Goal: Task Accomplishment & Management: Manage account settings

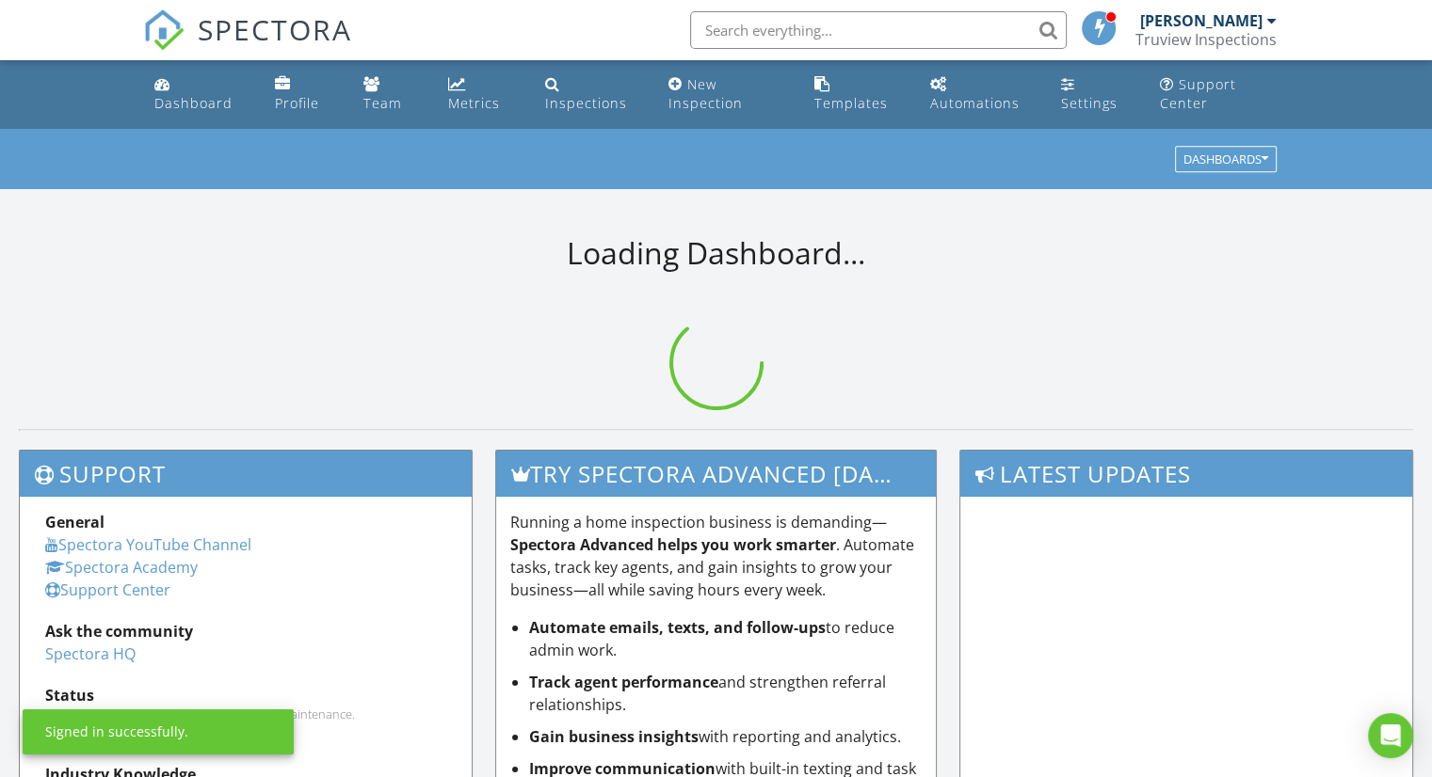
click at [787, 47] on input "text" at bounding box center [878, 30] width 376 height 38
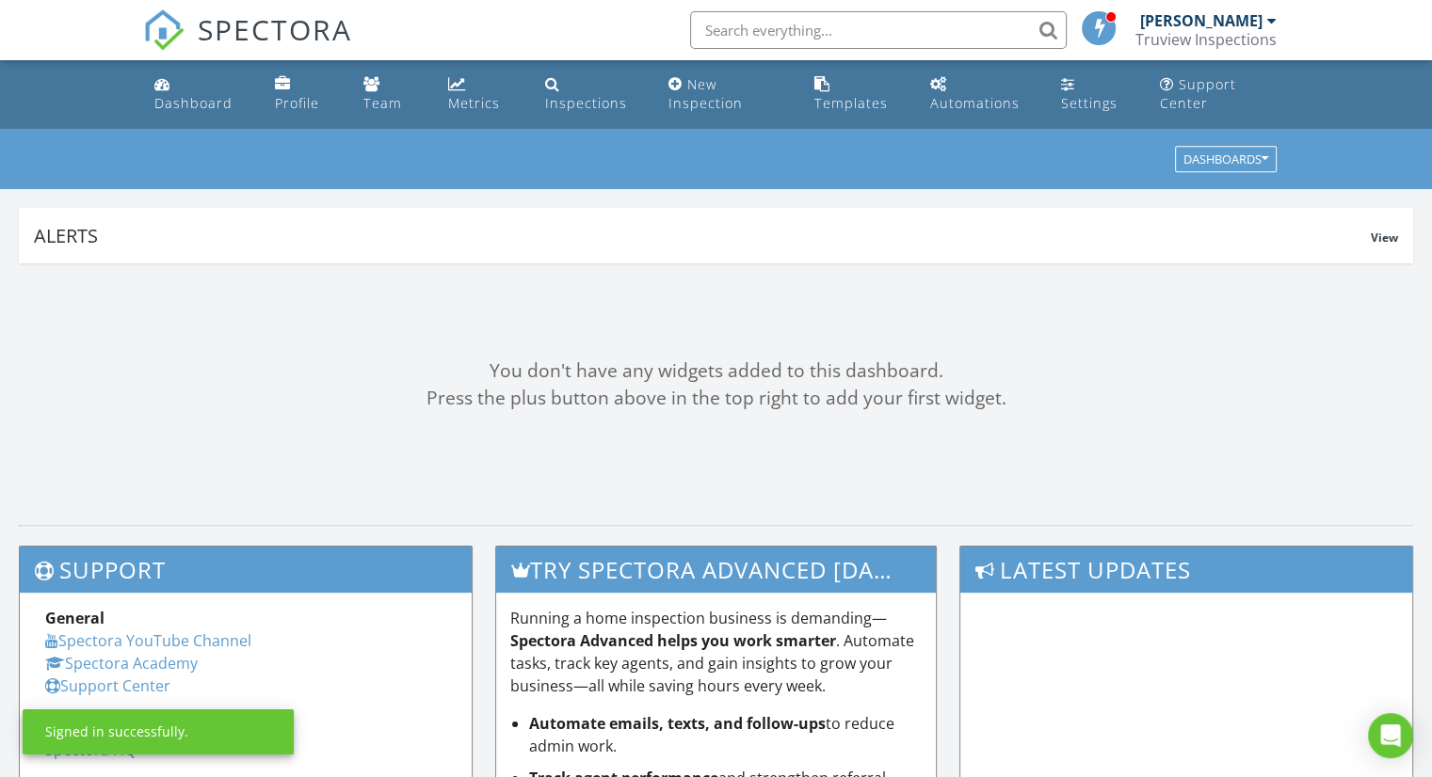
paste input "[STREET_ADDRESS]"
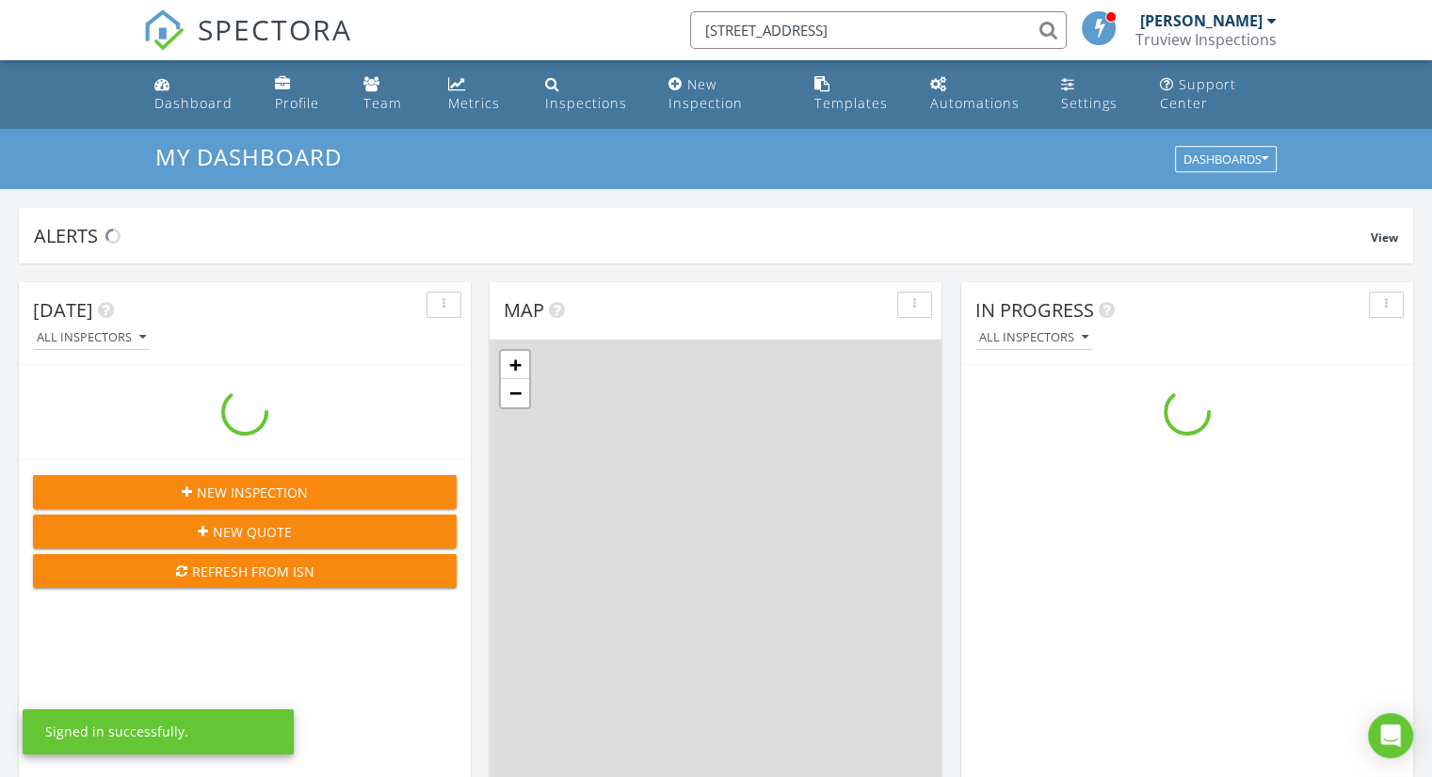
scroll to position [1742, 1461]
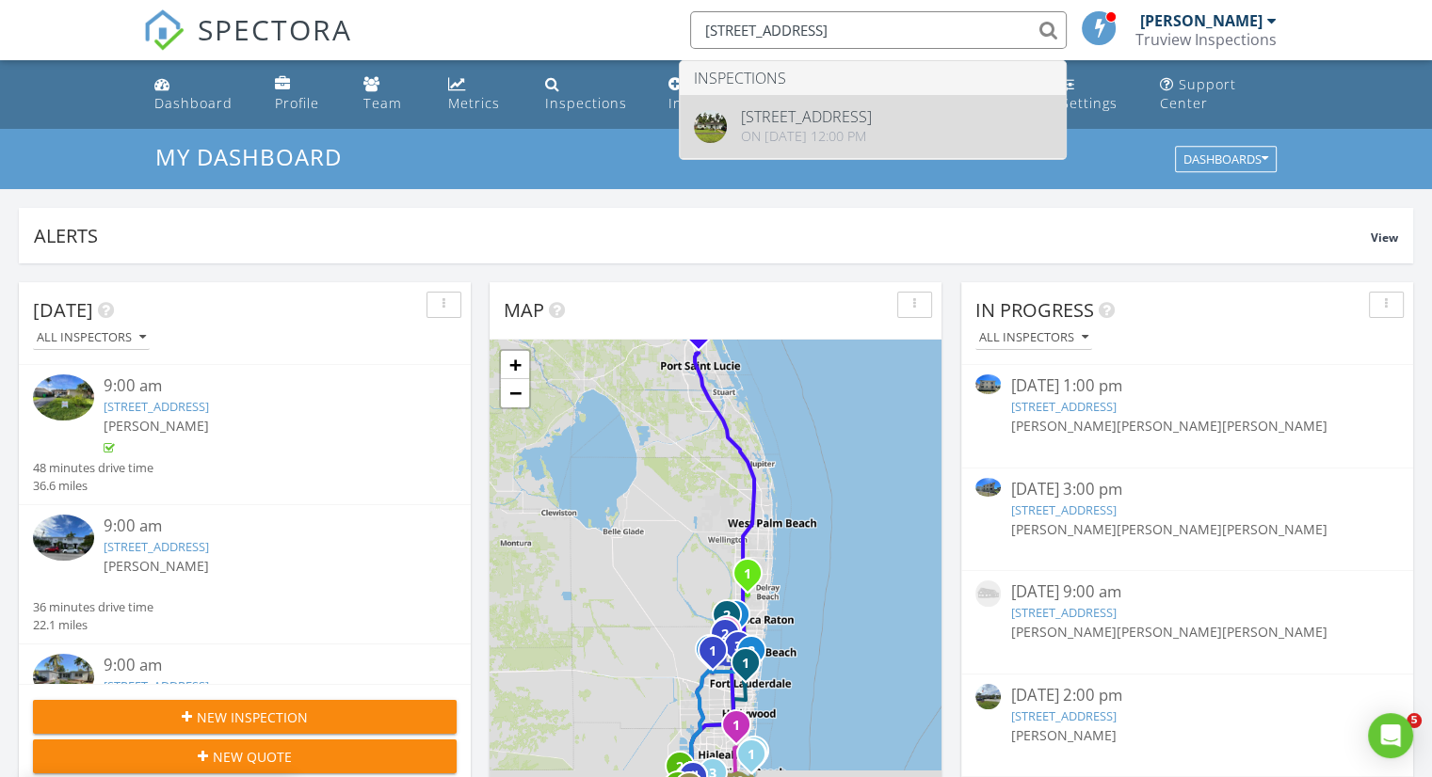
type input "[STREET_ADDRESS]"
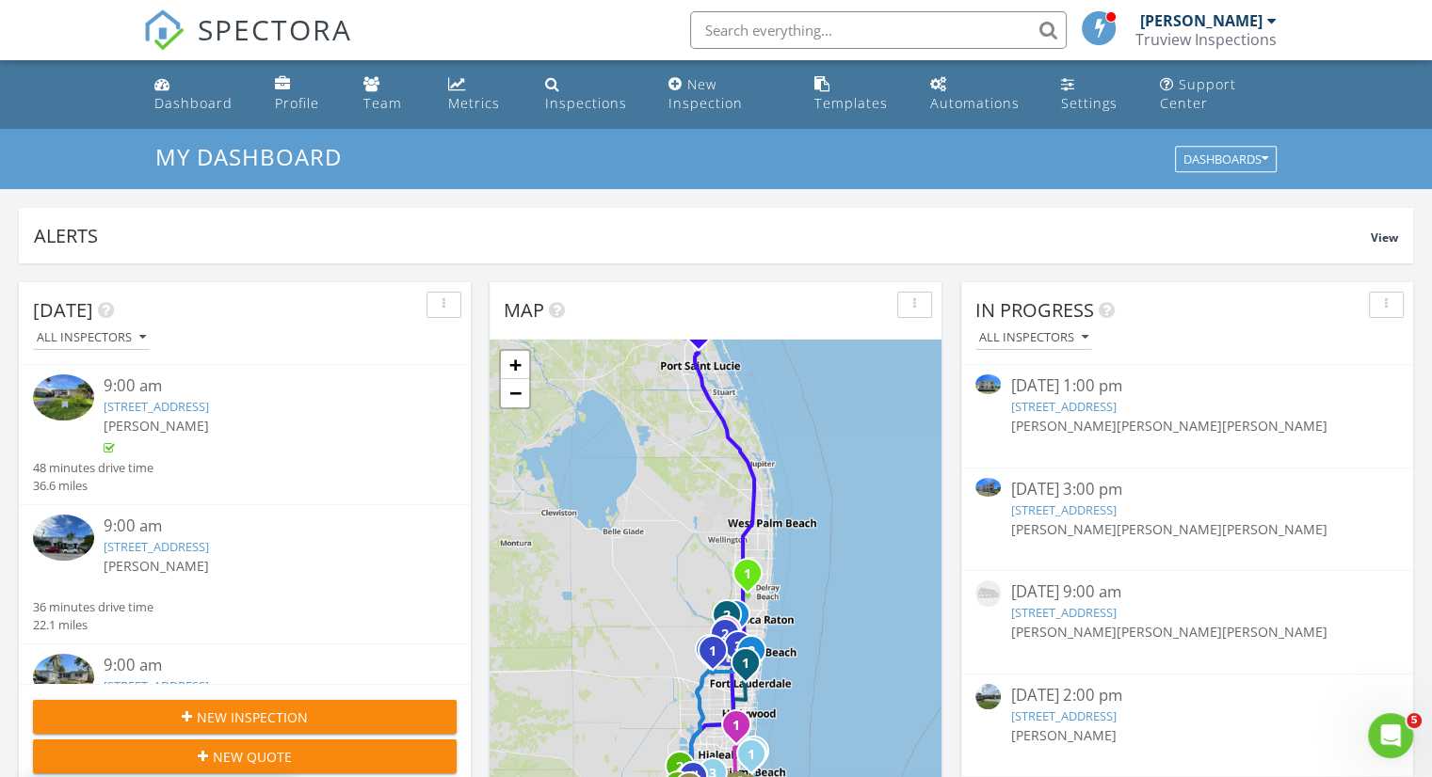
scroll to position [0, 0]
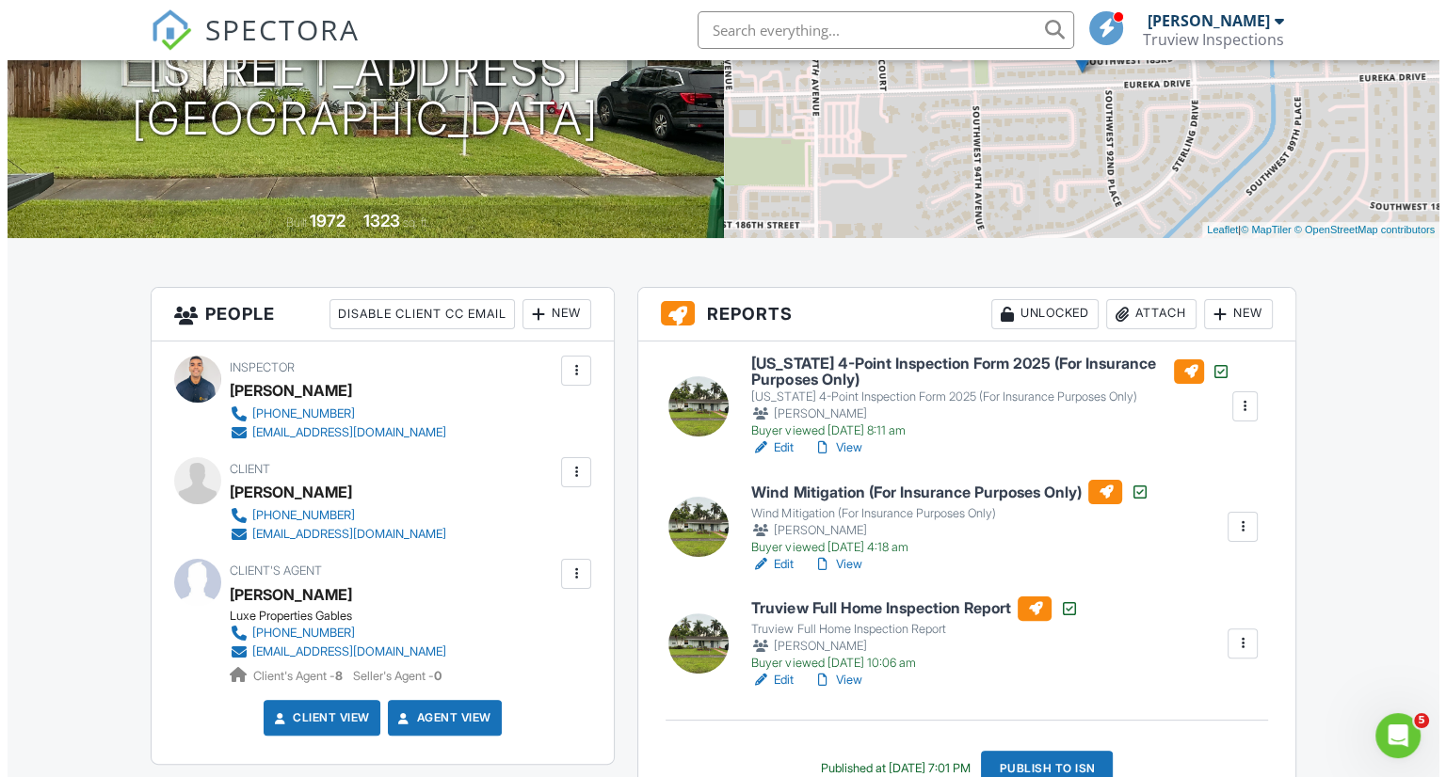
scroll to position [376, 0]
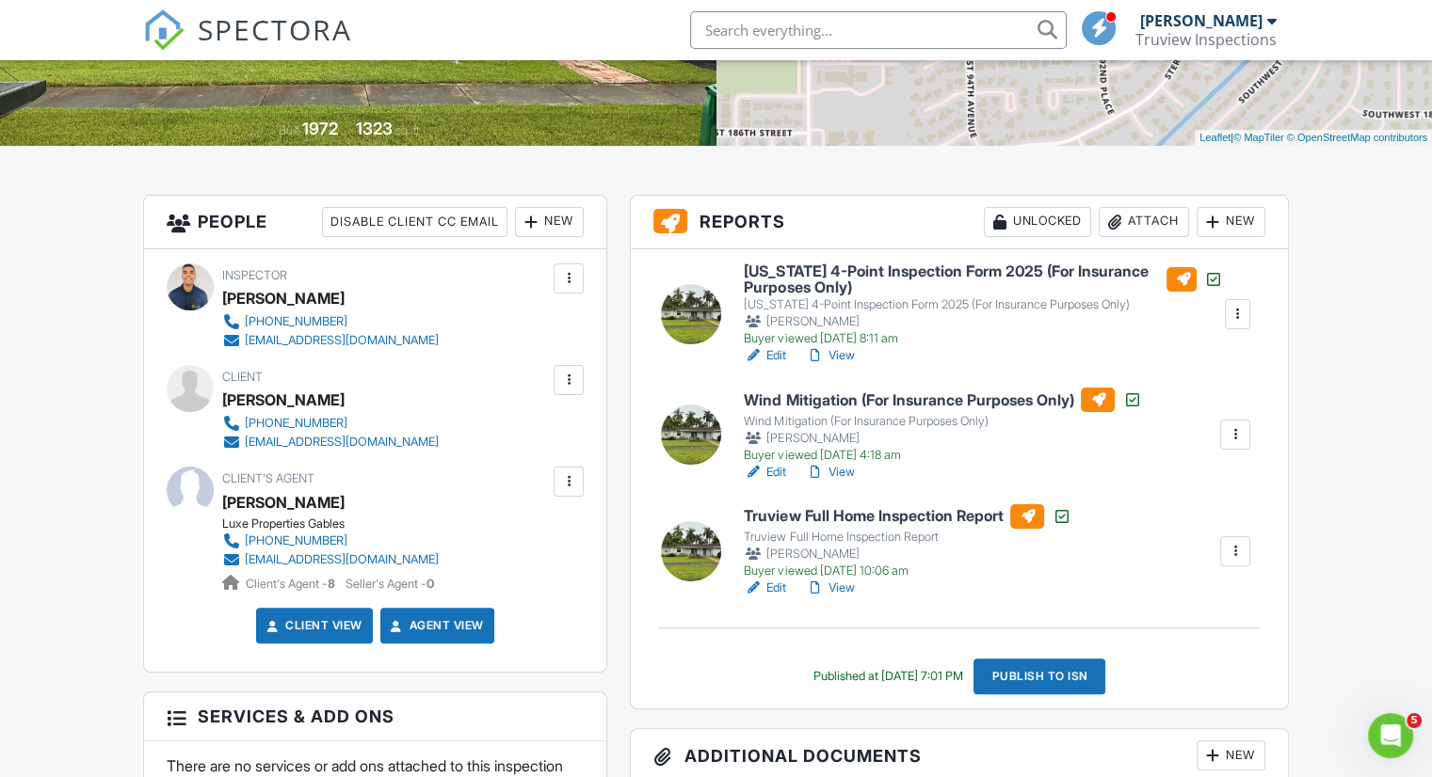
click at [1113, 222] on div at bounding box center [1114, 222] width 19 height 19
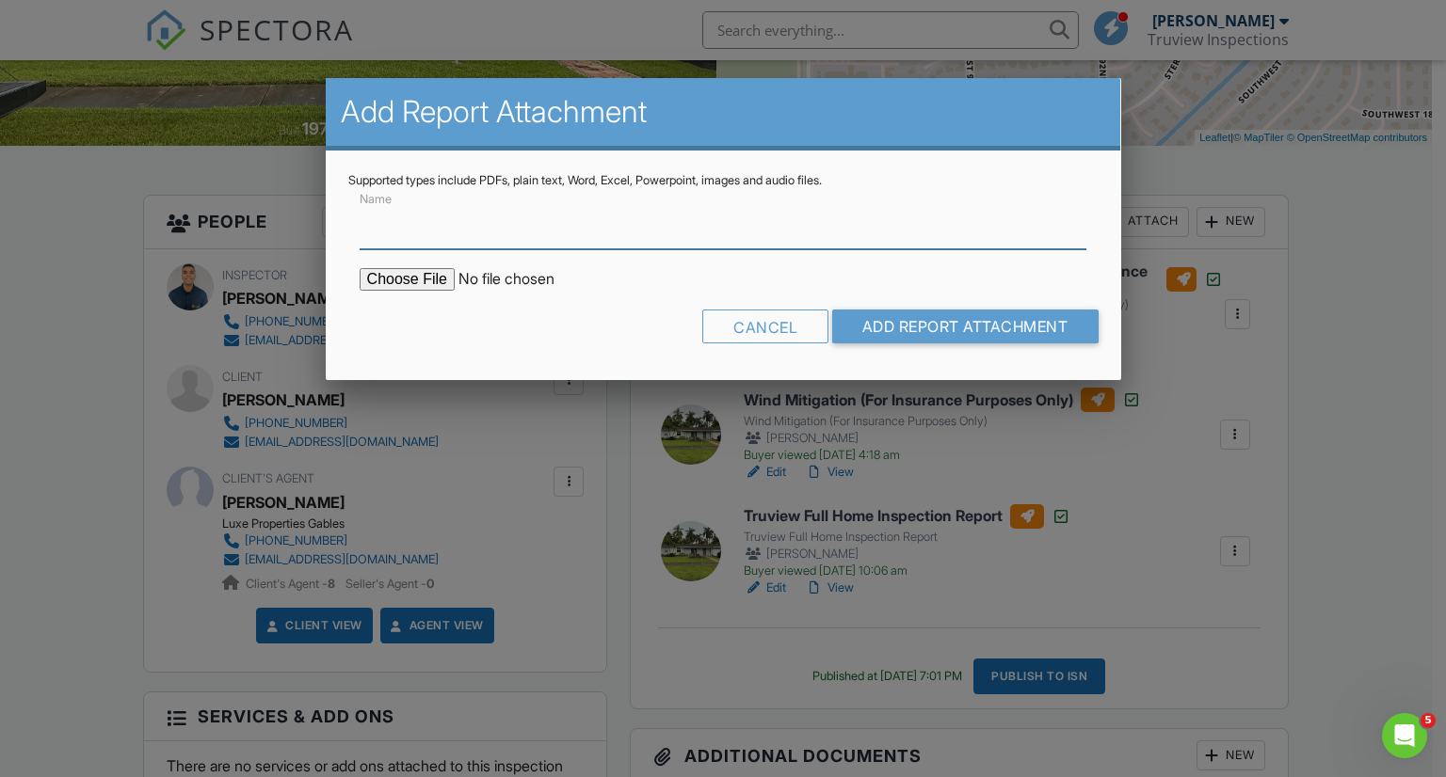
click at [540, 227] on input "Name" at bounding box center [724, 226] width 728 height 46
type input "WDO Report"
click at [423, 291] on form "Name WDO Report Cancel Add Report Attachment" at bounding box center [723, 272] width 750 height 169
click at [419, 281] on input "file" at bounding box center [520, 279] width 320 height 23
type input "C:\fakepath\9300 SW 183rd Ter, Palmetto Bay, FL 33157TRUVIEW WDO REPORT.pdf"
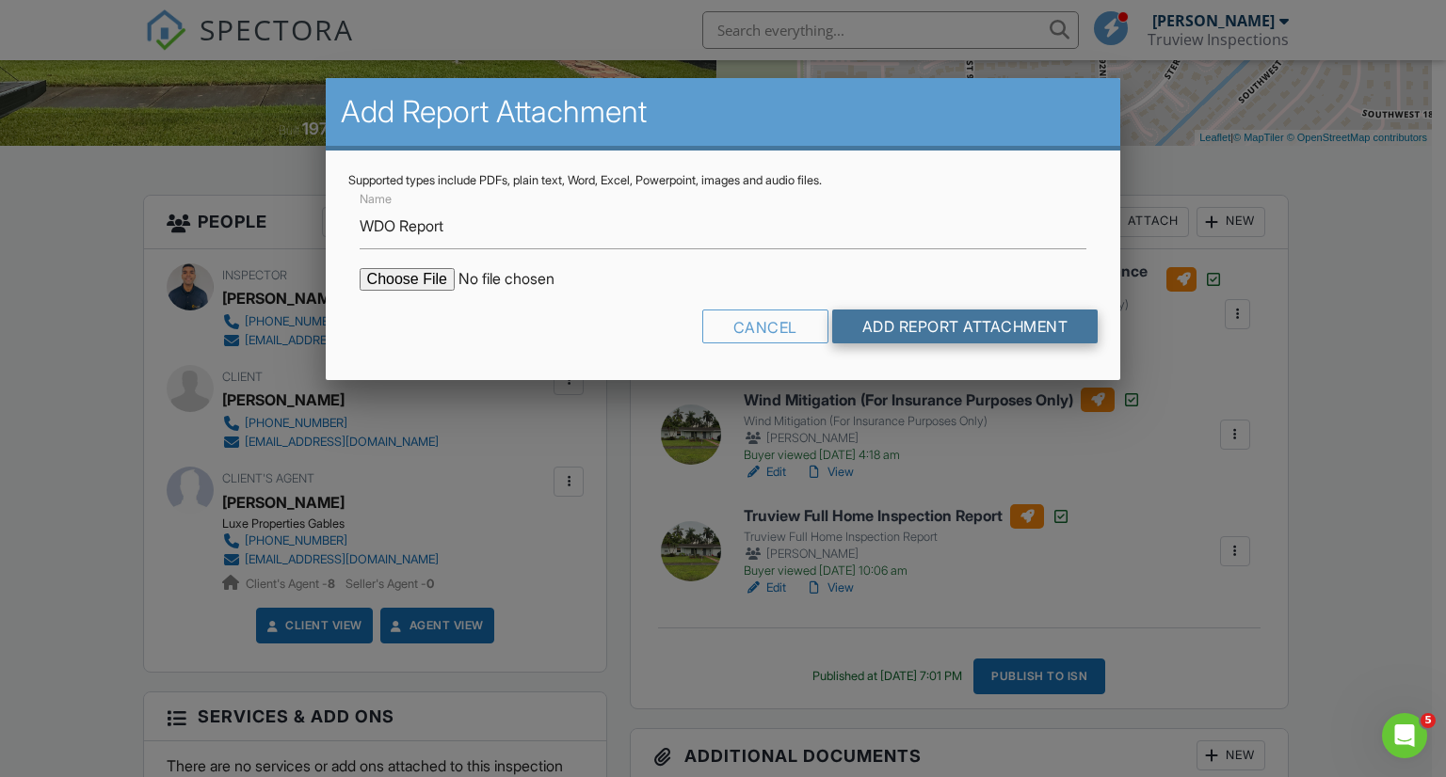
click at [950, 328] on input "Add Report Attachment" at bounding box center [965, 327] width 266 height 34
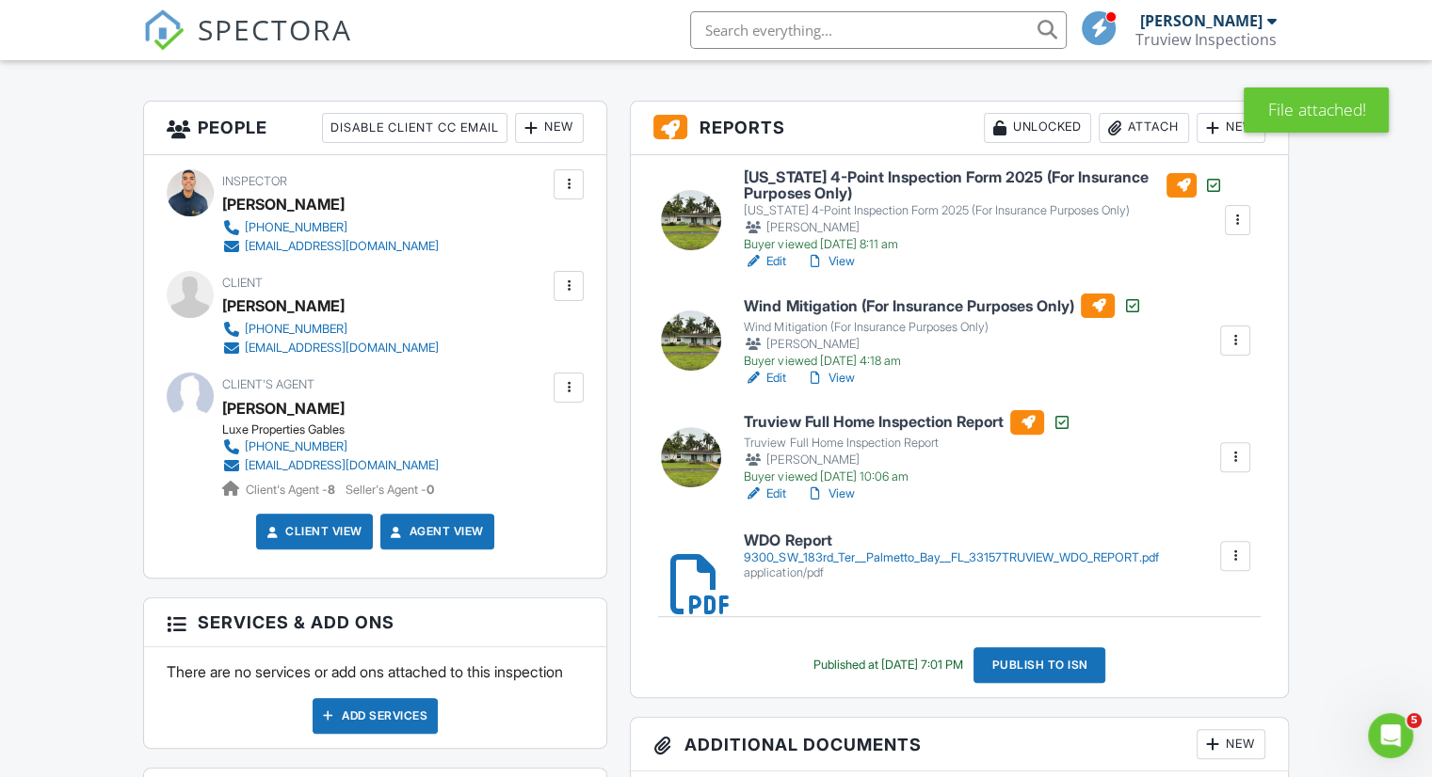
click at [1046, 679] on div "Publish to ISN" at bounding box center [1039, 666] width 132 height 36
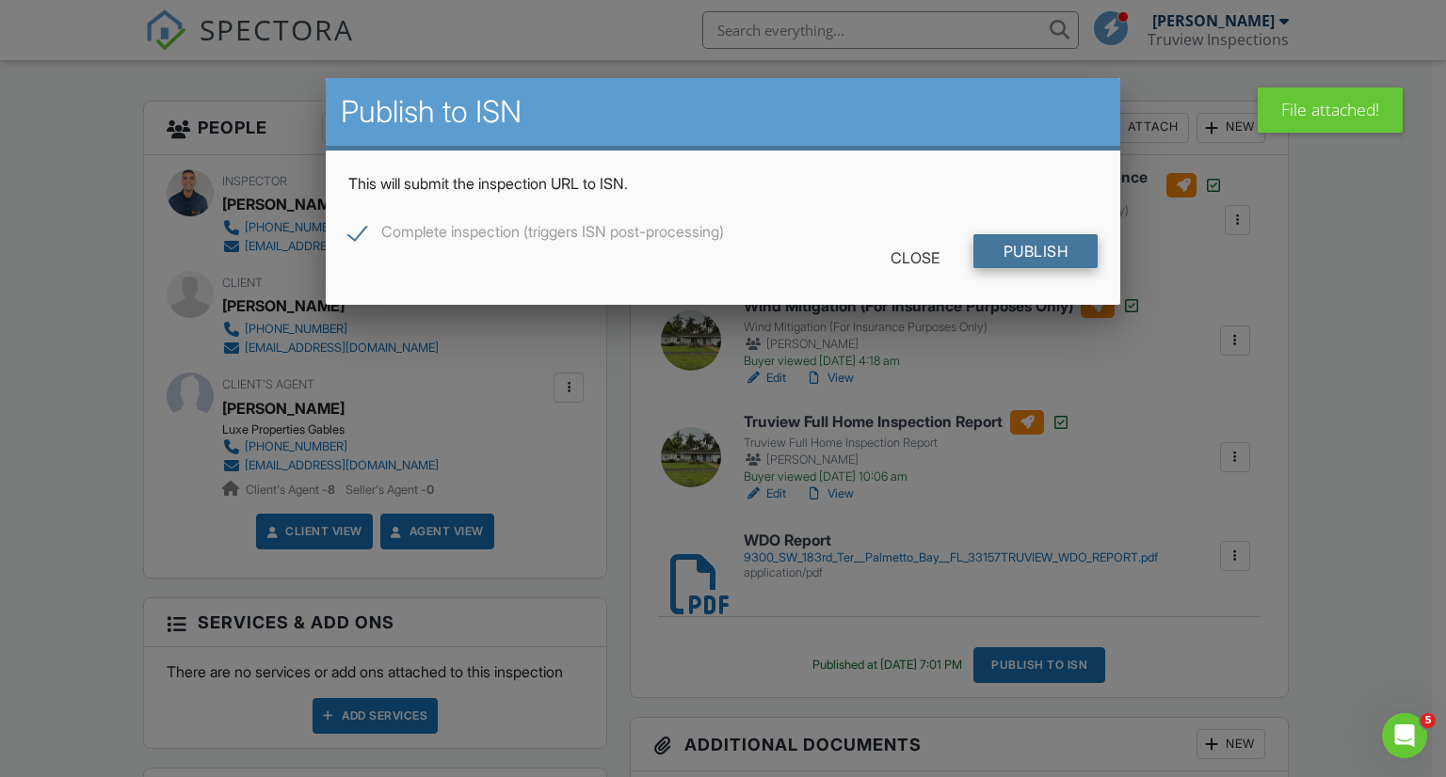
click at [1019, 258] on input "Publish" at bounding box center [1035, 251] width 125 height 34
